Goal: Task Accomplishment & Management: Manage account settings

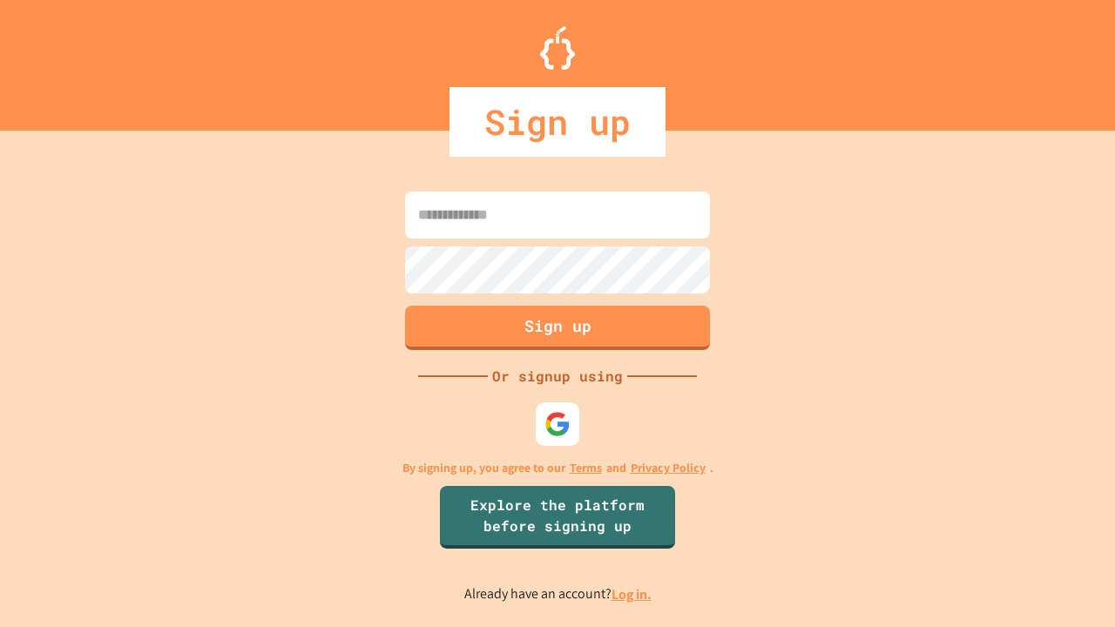
click at [632, 594] on link "Log in." at bounding box center [631, 594] width 40 height 18
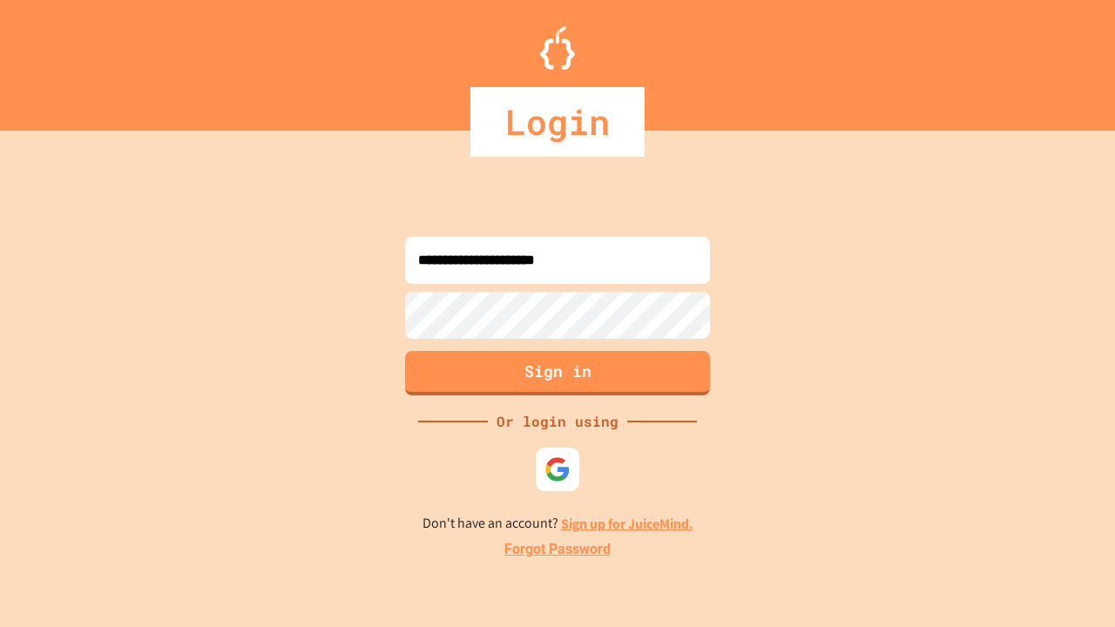
type input "**********"
